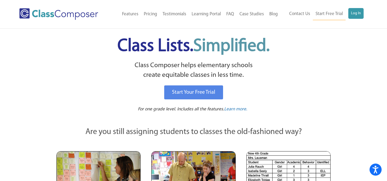
click at [347, 17] on ul "Contact Us Start Free Trial Log In" at bounding box center [324, 14] width 77 height 12
click at [354, 14] on link "Log In" at bounding box center [355, 13] width 15 height 11
